Goal: Information Seeking & Learning: Check status

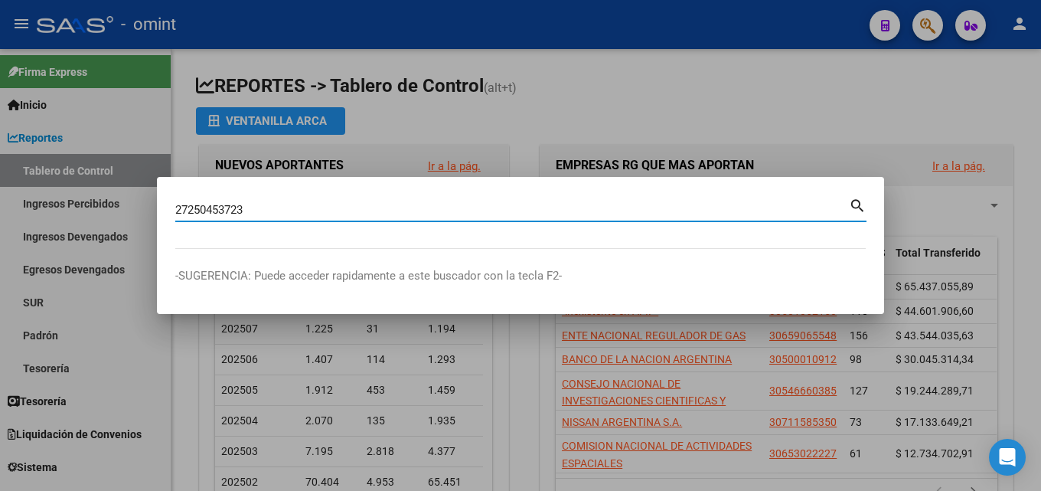
type input "27250453723"
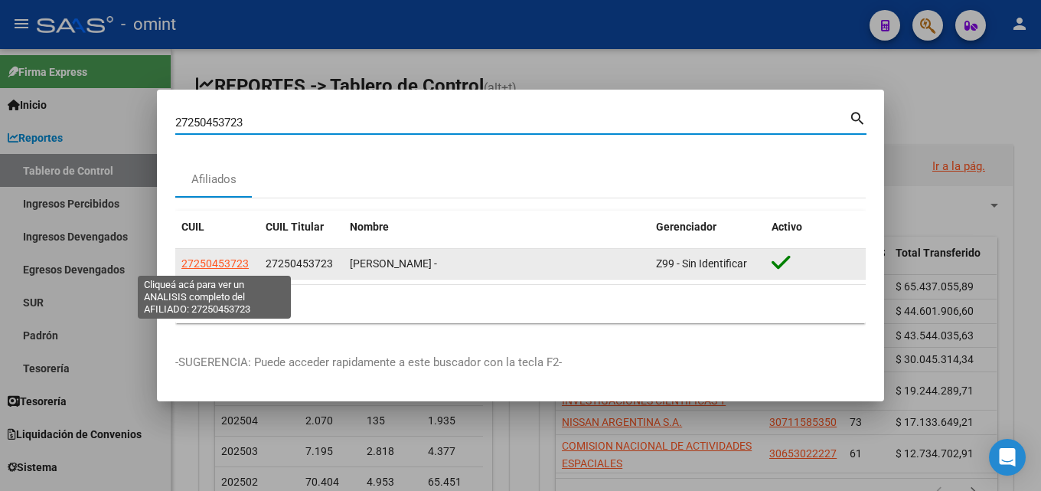
click at [230, 266] on span "27250453723" at bounding box center [214, 263] width 67 height 12
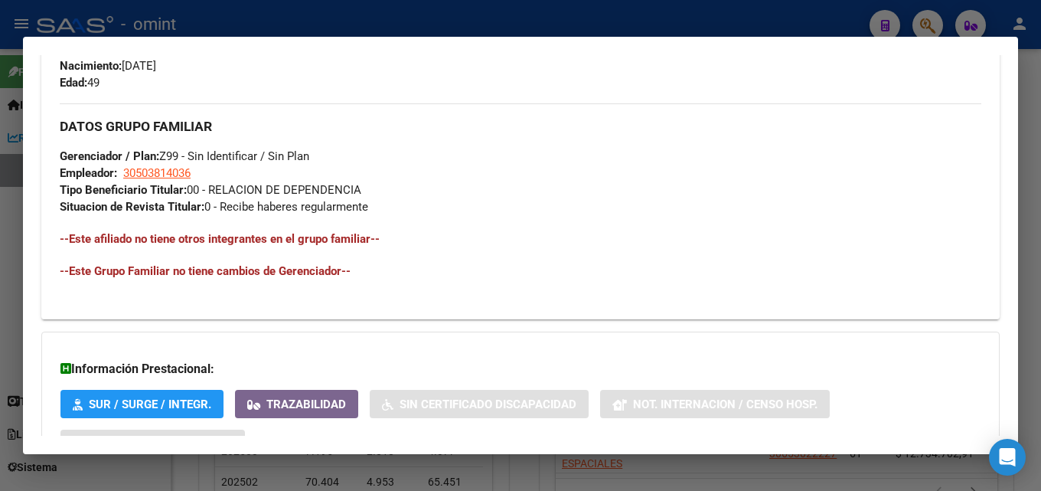
scroll to position [809, 0]
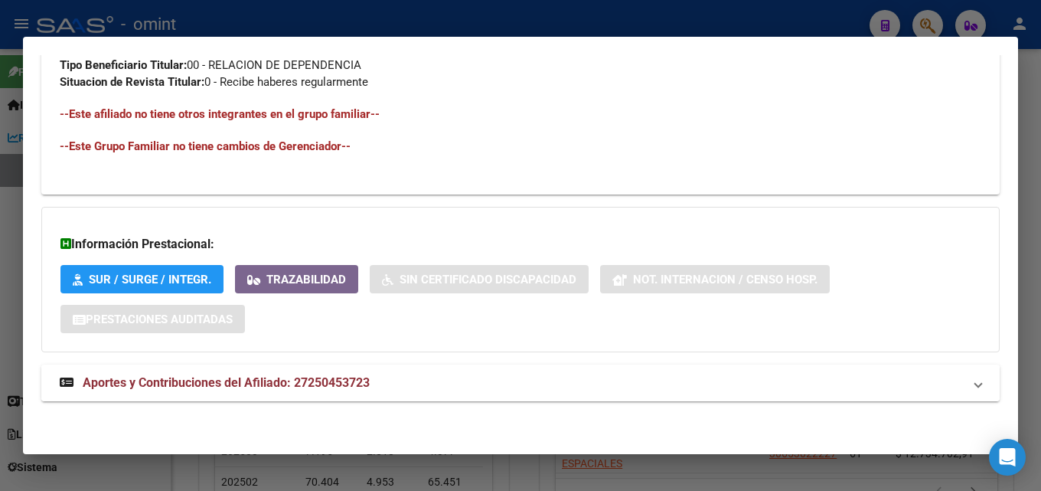
click at [266, 386] on span "Aportes y Contribuciones del Afiliado: 27250453723" at bounding box center [226, 382] width 287 height 15
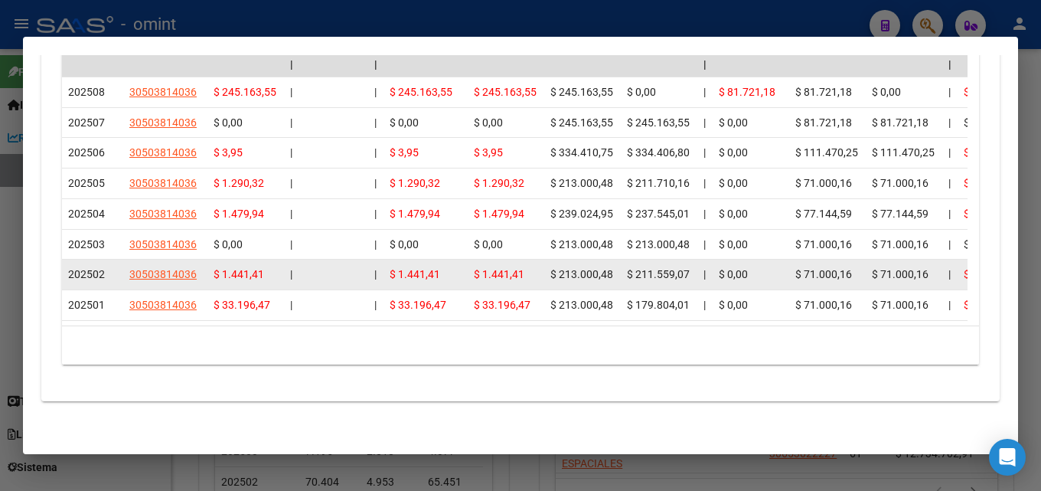
scroll to position [1517, 0]
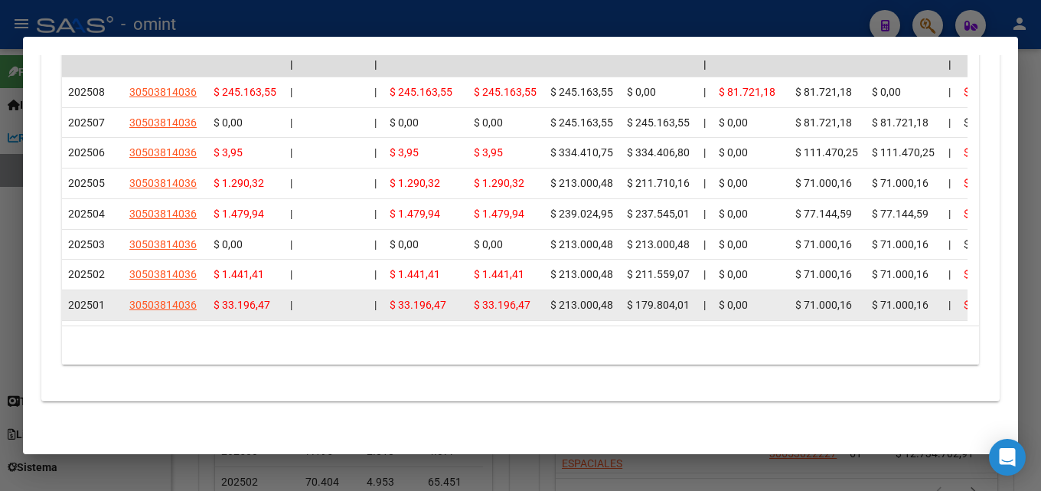
drag, startPoint x: 547, startPoint y: 288, endPoint x: 612, endPoint y: 293, distance: 65.3
click at [612, 293] on datatable-body-cell "$ 213.000,48" at bounding box center [582, 305] width 77 height 30
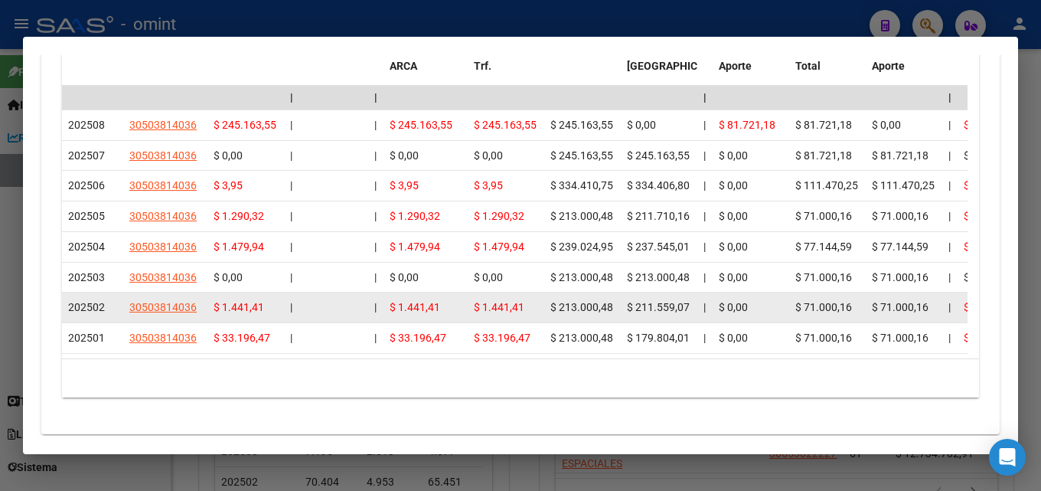
scroll to position [1441, 0]
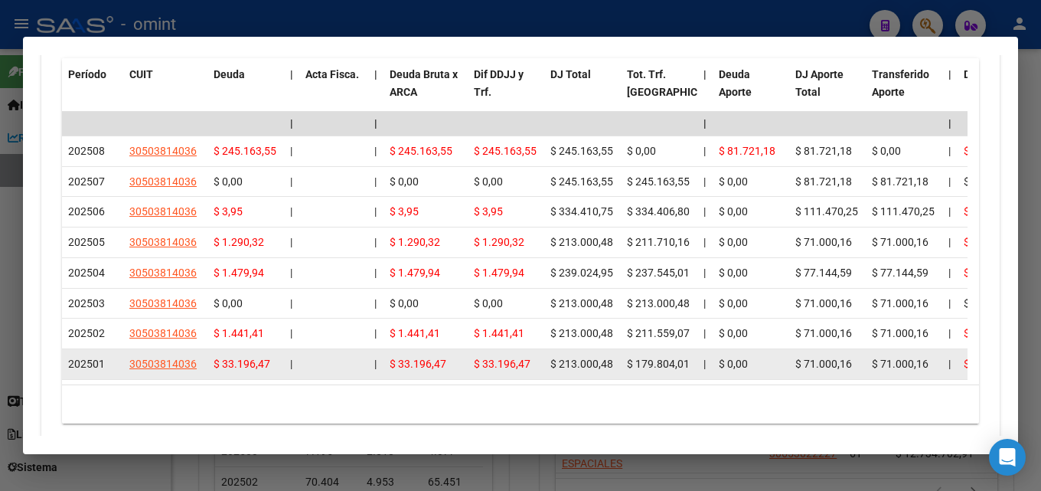
drag, startPoint x: 697, startPoint y: 376, endPoint x: 633, endPoint y: 375, distance: 64.3
copy span "179.804,01"
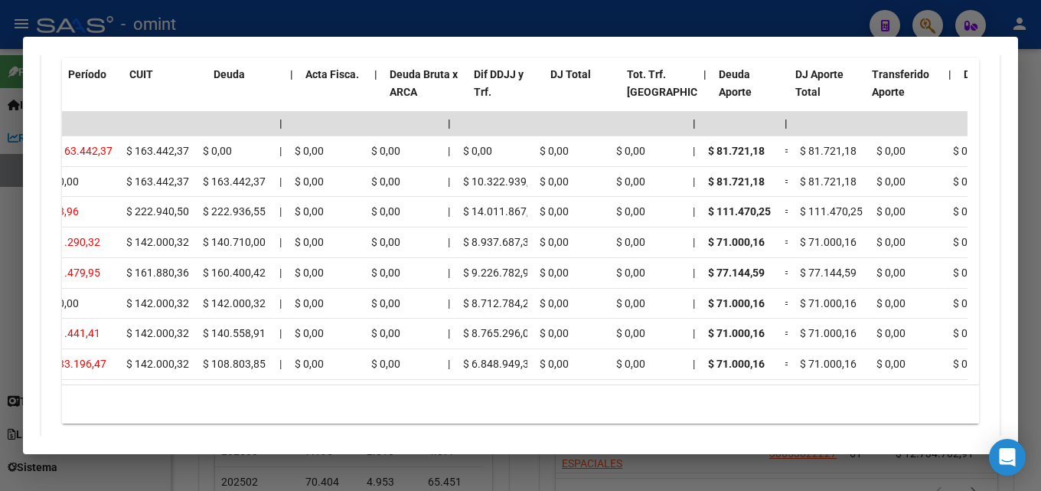
scroll to position [0, 0]
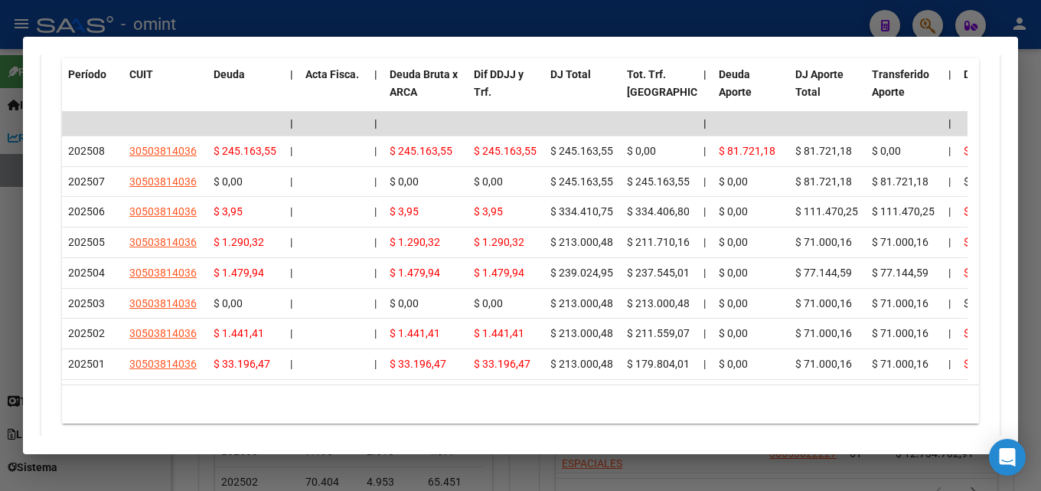
drag, startPoint x: 937, startPoint y: 54, endPoint x: 919, endPoint y: 34, distance: 27.2
click at [936, 54] on mat-dialog-container "Análisis Afiliado - CUIL: 27250453723 DATOS PADRÓN ÁGIL: [PERSON_NAME] - | ACTI…" at bounding box center [520, 245] width 995 height 417
click at [909, 14] on div at bounding box center [520, 245] width 1041 height 491
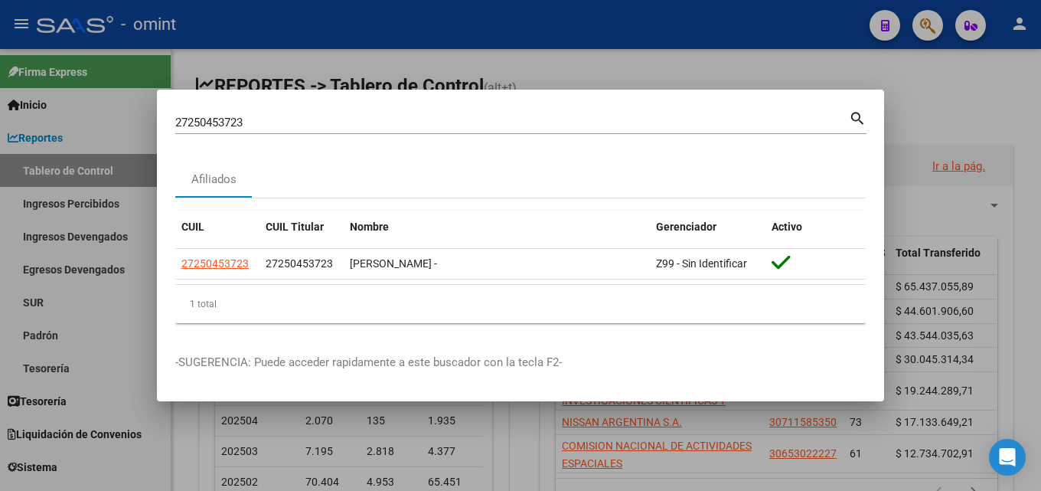
click at [729, 70] on div at bounding box center [520, 245] width 1041 height 491
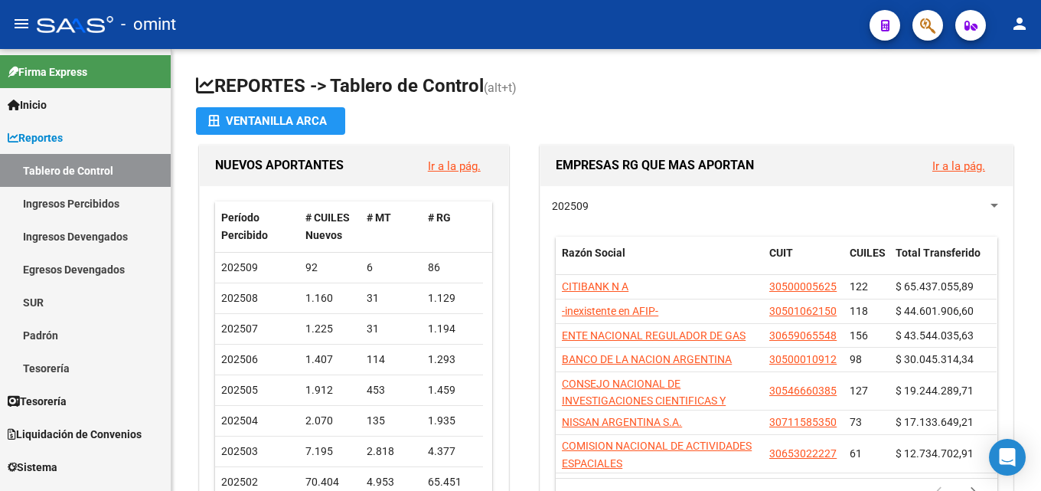
click at [923, 15] on span "button" at bounding box center [927, 25] width 15 height 31
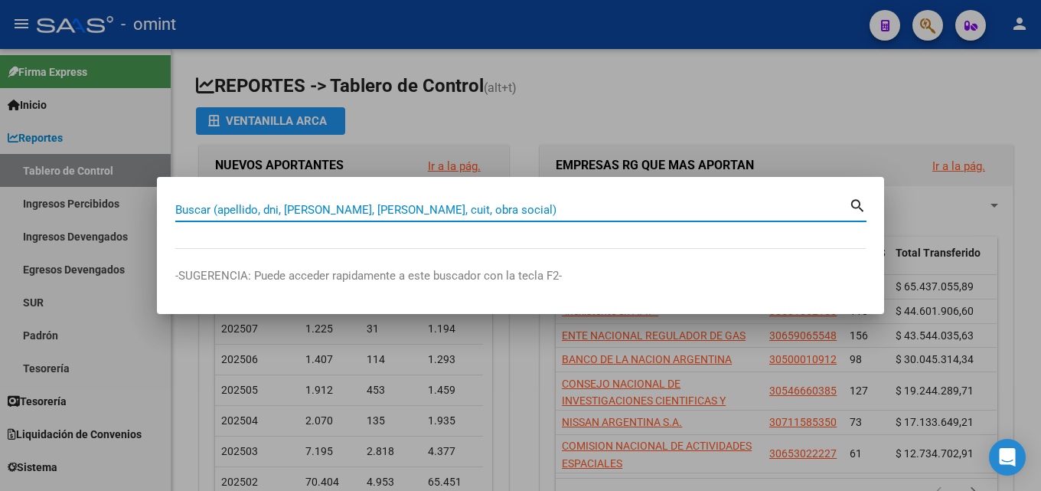
paste input "27250453723"
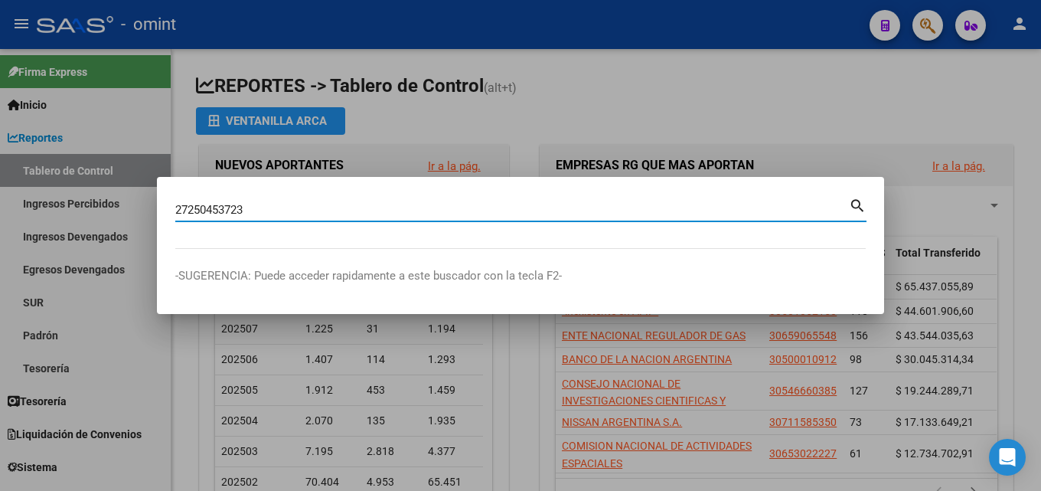
type input "27250453723"
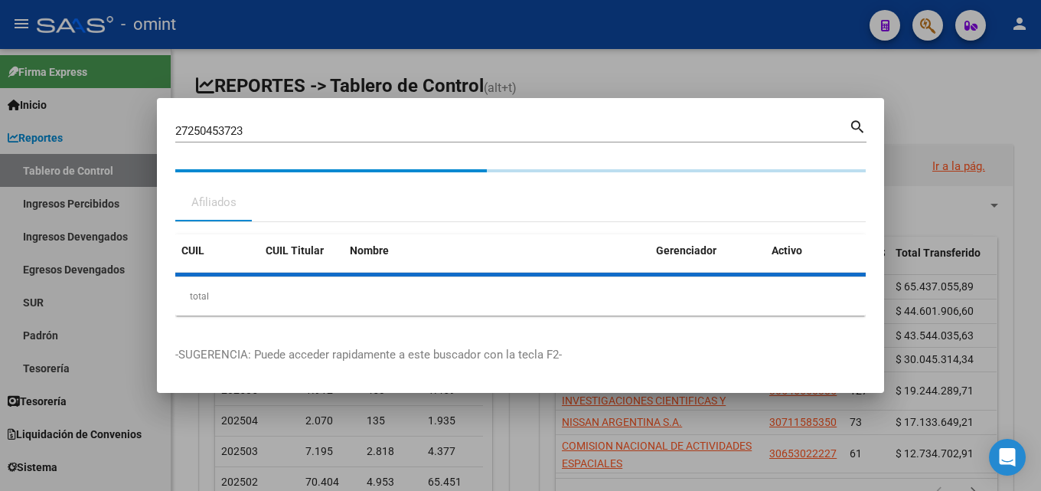
click at [619, 239] on datatable-header-cell "Nombre" at bounding box center [497, 250] width 306 height 33
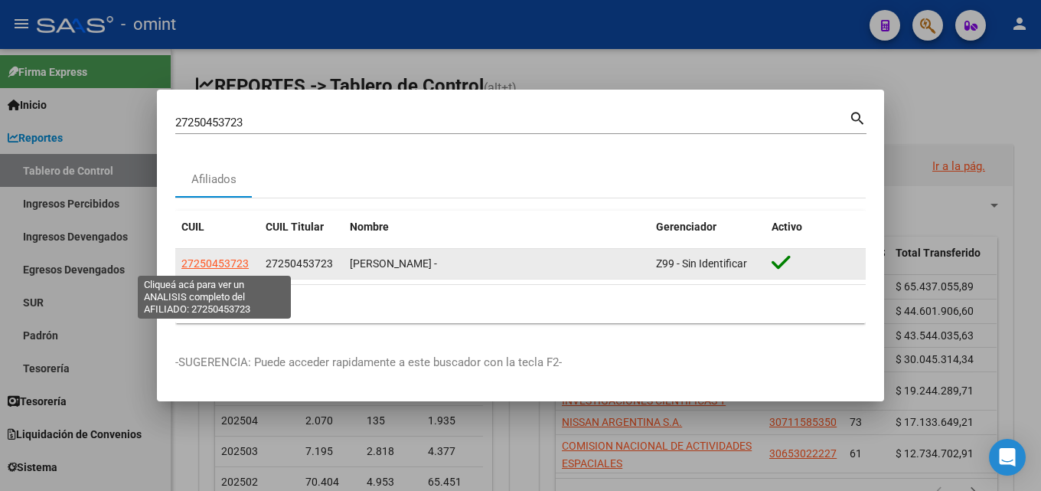
click at [217, 269] on span "27250453723" at bounding box center [214, 263] width 67 height 12
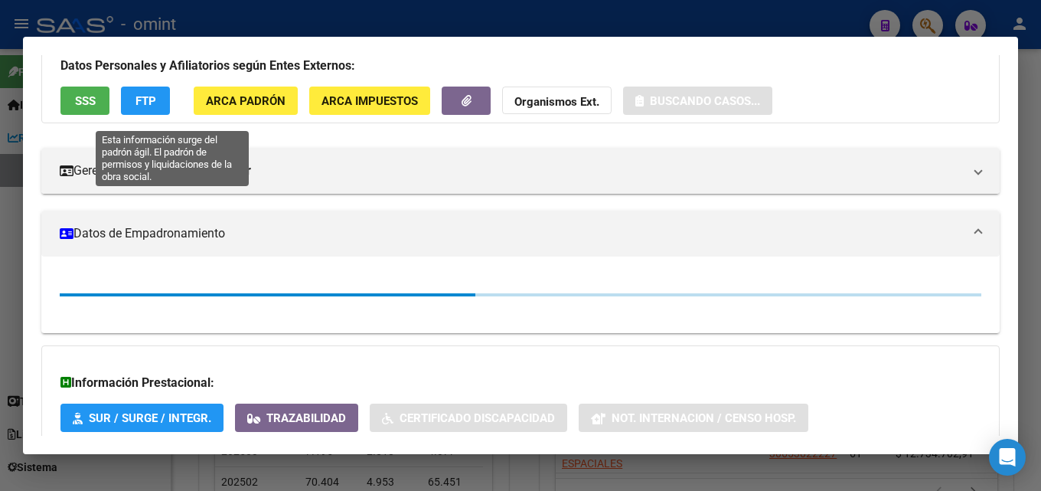
scroll to position [250, 0]
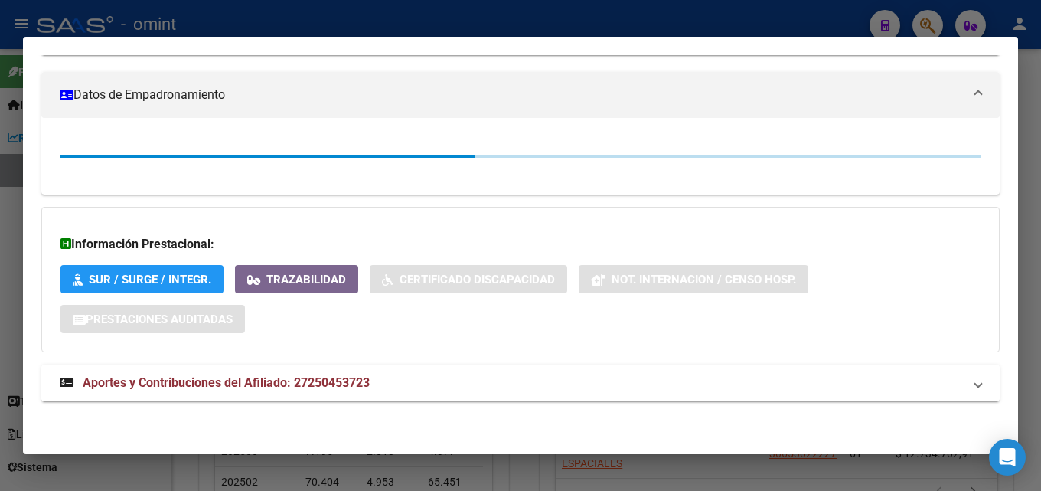
click at [194, 375] on span "Aportes y Contribuciones del Afiliado: 27250453723" at bounding box center [226, 382] width 287 height 15
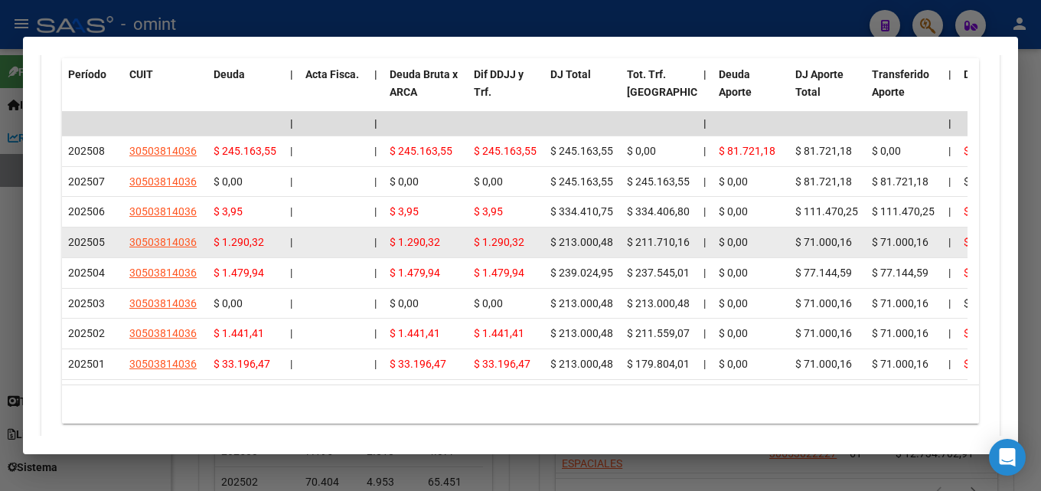
scroll to position [1309, 0]
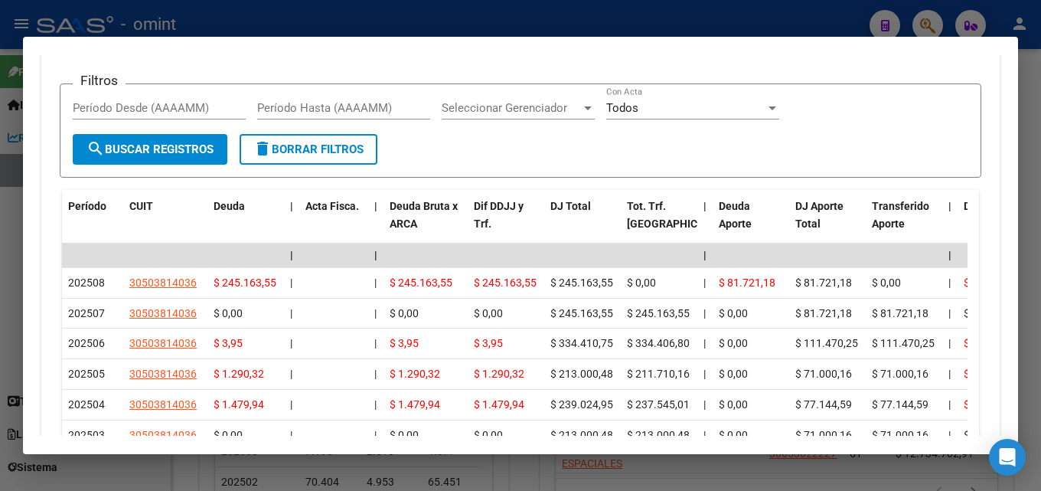
click at [404, 19] on div at bounding box center [520, 245] width 1041 height 491
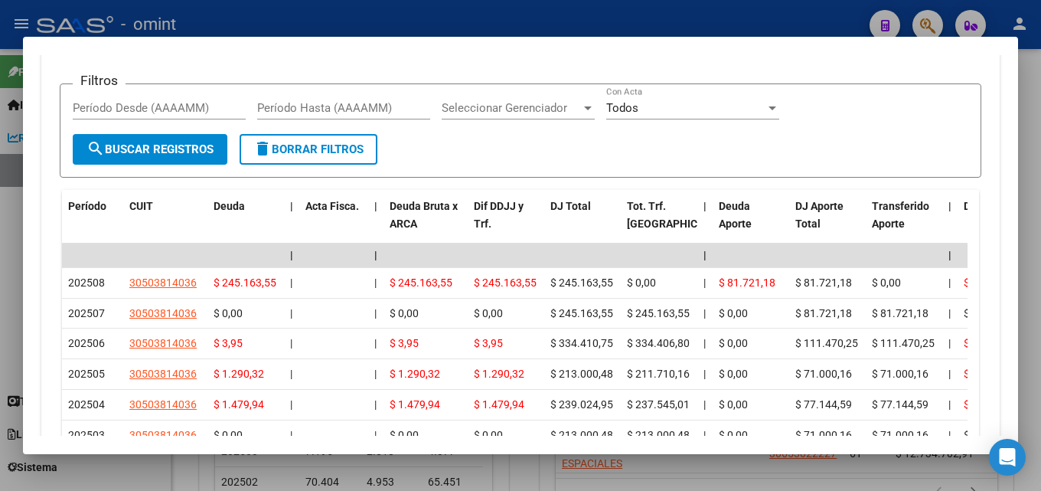
scroll to position [1135, 0]
